Goal: Find specific page/section: Find specific page/section

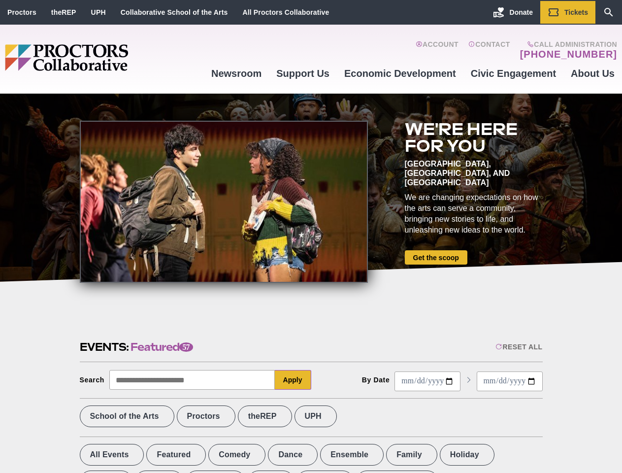
click at [311, 236] on div at bounding box center [224, 202] width 288 height 162
click at [518, 347] on div "Reset All" at bounding box center [518, 347] width 47 height 8
click at [293, 380] on button "Apply" at bounding box center [293, 380] width 36 height 20
